Goal: Browse casually: Explore the website without a specific task or goal

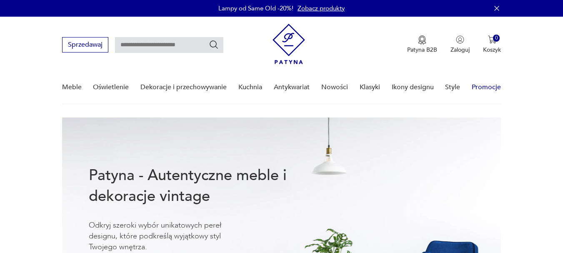
click at [479, 84] on link "Promocje" at bounding box center [485, 87] width 29 height 32
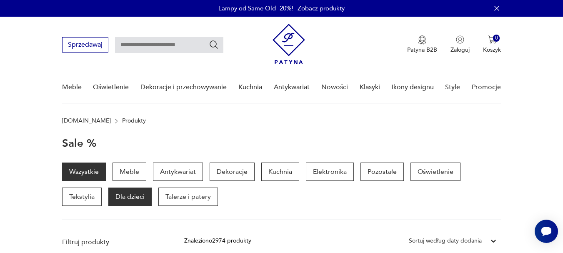
click at [136, 198] on p "Dla dzieci" at bounding box center [129, 196] width 43 height 18
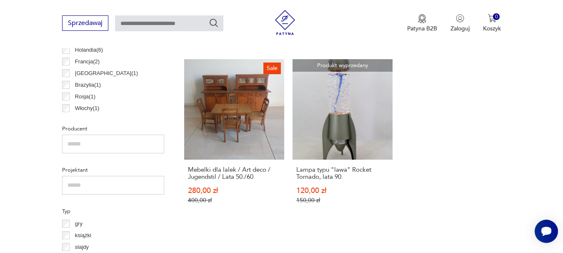
scroll to position [458, 0]
click at [202, 135] on link "Sale Mebelki dla lalek / Art deco / Jugendstil / Lata 50./60. 280,00 zł 400,00 …" at bounding box center [234, 139] width 100 height 160
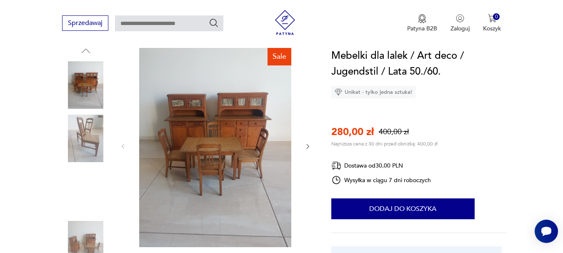
scroll to position [83, 0]
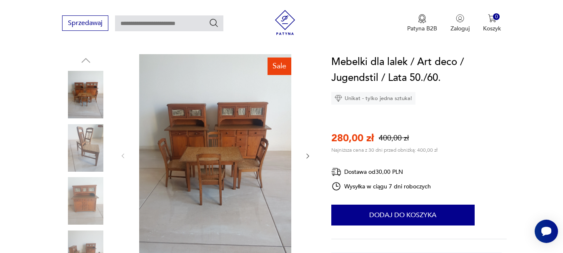
click at [307, 156] on icon "button" at bounding box center [307, 155] width 7 height 7
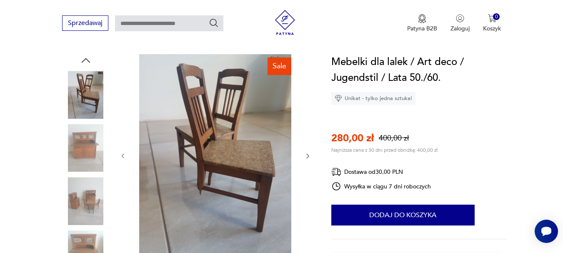
click at [307, 156] on icon "button" at bounding box center [307, 155] width 7 height 7
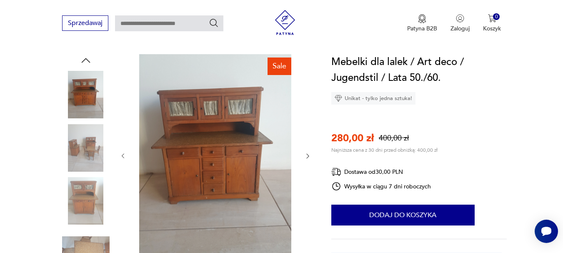
click at [307, 156] on icon "button" at bounding box center [307, 155] width 7 height 7
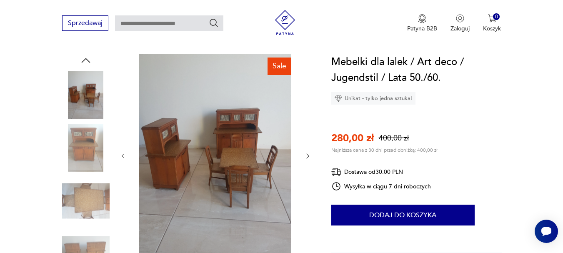
click at [307, 156] on icon "button" at bounding box center [307, 155] width 7 height 7
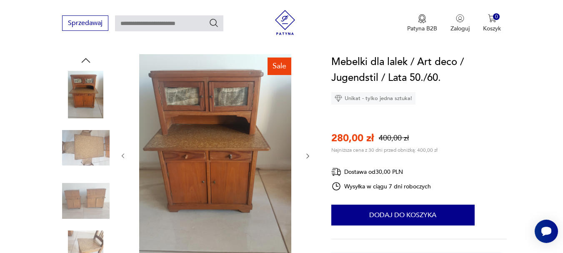
click at [307, 156] on icon "button" at bounding box center [307, 155] width 7 height 7
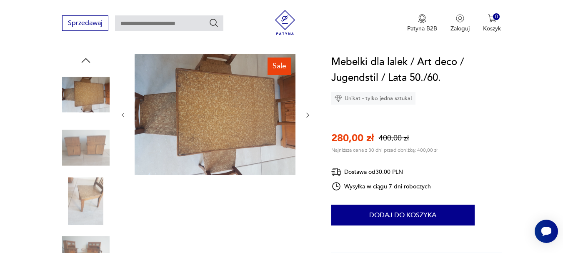
click at [307, 156] on div at bounding box center [216, 115] width 192 height 122
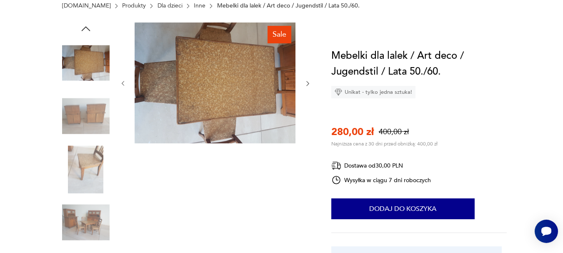
scroll to position [0, 0]
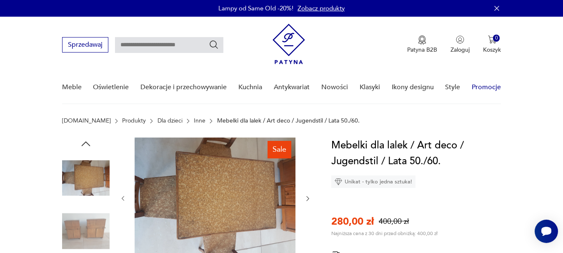
click at [489, 82] on link "Promocje" at bounding box center [485, 87] width 29 height 32
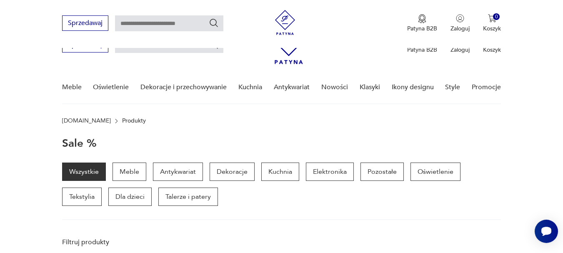
scroll to position [108, 0]
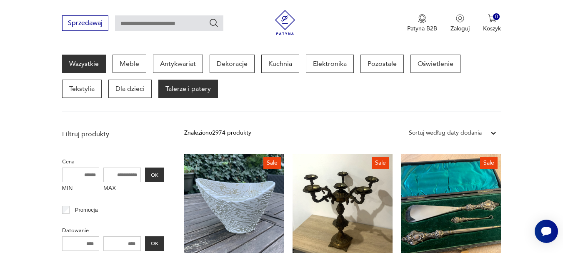
click at [188, 86] on p "Talerze i patery" at bounding box center [188, 89] width 60 height 18
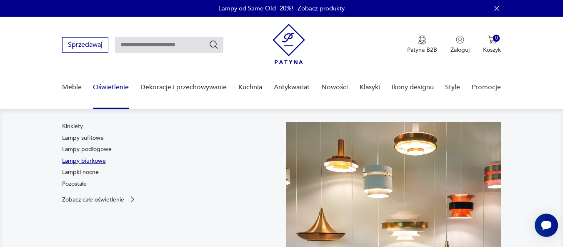
click at [103, 161] on link "Lampy biurkowe" at bounding box center [84, 161] width 44 height 8
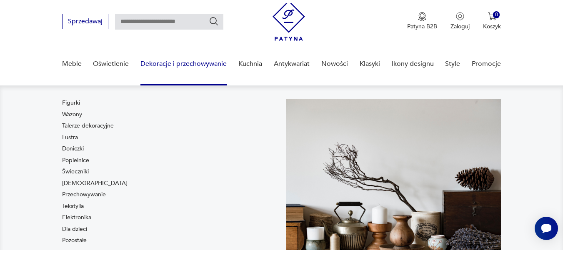
scroll to position [42, 0]
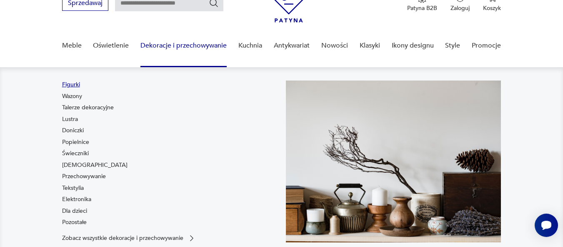
click at [74, 85] on link "Figurki" at bounding box center [71, 84] width 18 height 8
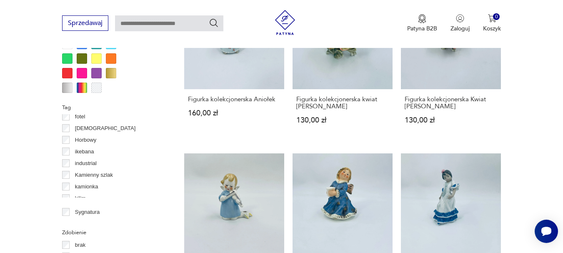
scroll to position [721, 0]
